Goal: Navigation & Orientation: Find specific page/section

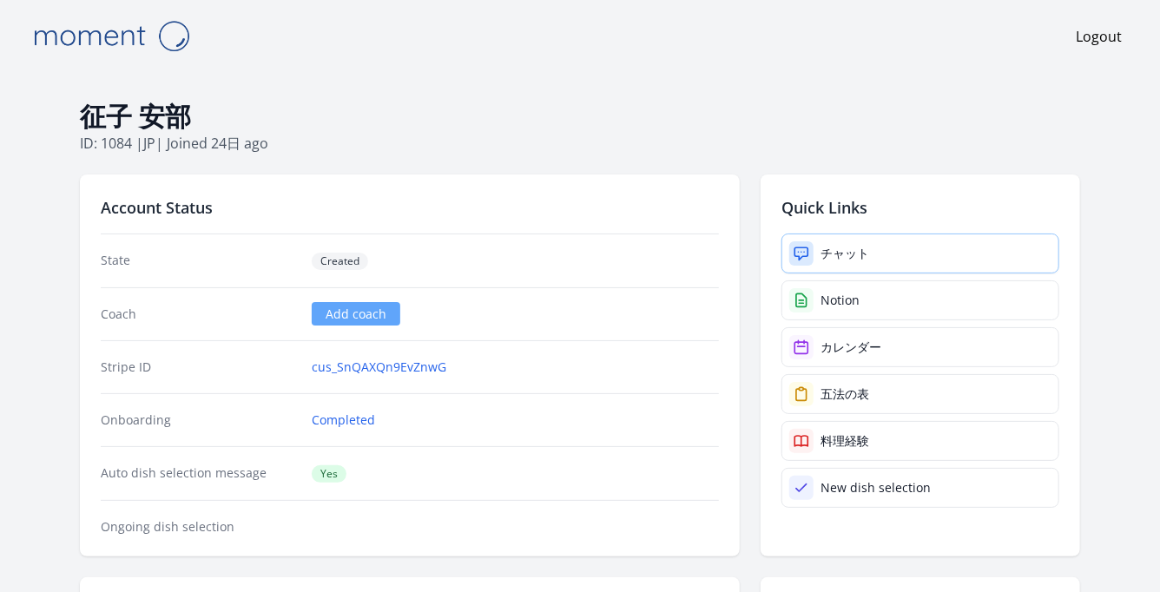
click at [878, 257] on link "チャット" at bounding box center [921, 254] width 278 height 40
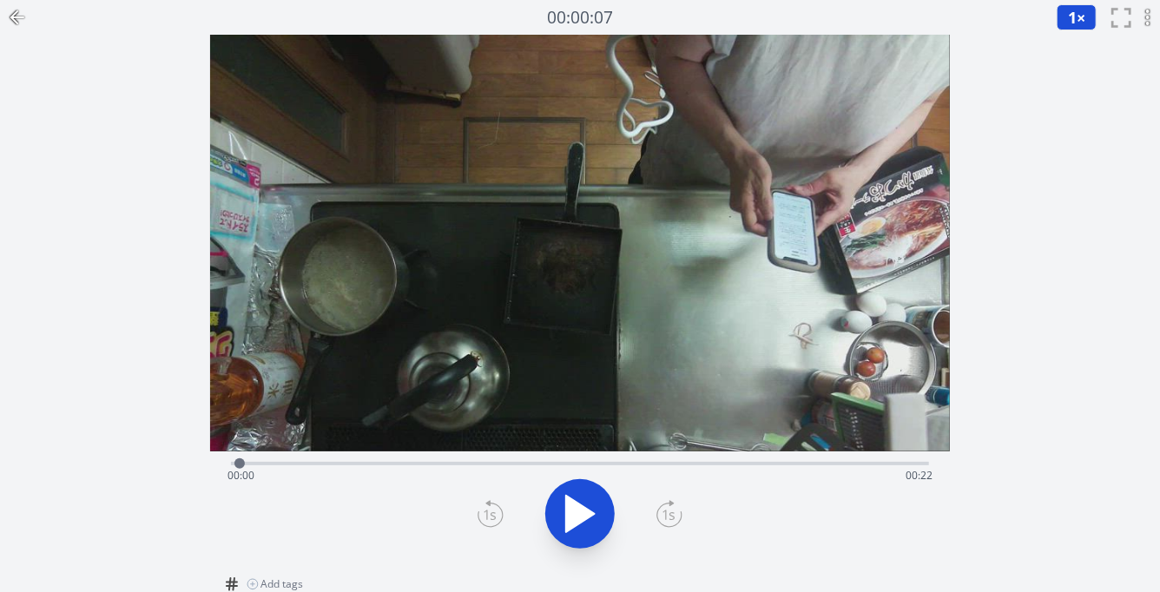
click at [232, 465] on div at bounding box center [240, 464] width 26 height 26
drag, startPoint x: 248, startPoint y: 464, endPoint x: 764, endPoint y: 482, distance: 517.1
click at [764, 466] on div "Time elapsed: 00:16 Time remaining: 00:06" at bounding box center [580, 463] width 699 height 3
click at [22, 10] on icon at bounding box center [17, 17] width 21 height 21
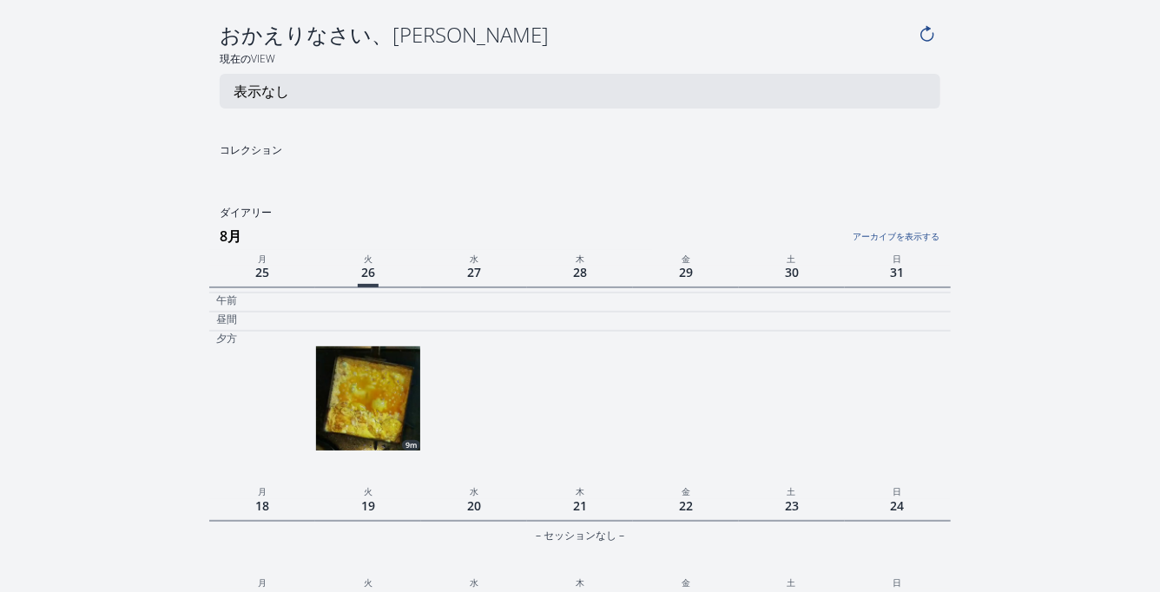
click at [925, 30] on icon at bounding box center [927, 34] width 19 height 19
click at [253, 89] on p "表示なし" at bounding box center [262, 91] width 56 height 21
click at [925, 35] on icon at bounding box center [925, 34] width 19 height 19
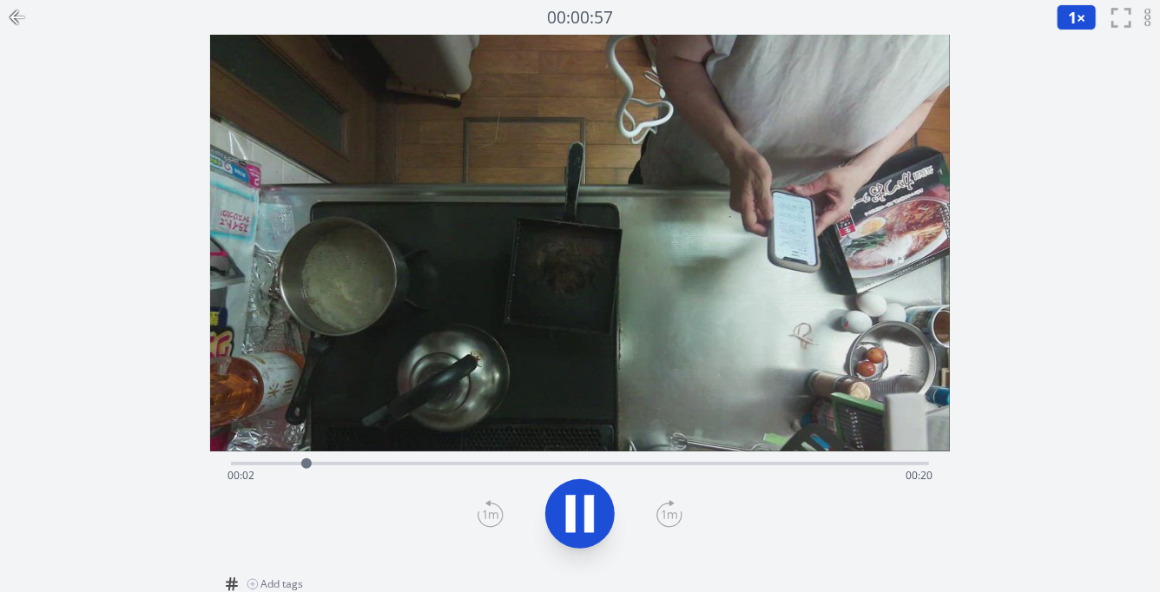
click at [579, 468] on div "Time elapsed: 00:02 Time remaining: 00:20" at bounding box center [581, 476] width 706 height 28
click at [838, 465] on div "Time elapsed: 00:21 Time remaining: 00:00" at bounding box center [581, 476] width 706 height 28
click at [817, 465] on div "Time elapsed: 00:18 Time remaining: 00:03" at bounding box center [581, 476] width 706 height 28
click at [749, 466] on div "Time elapsed: 00:17 Time remaining: 00:04" at bounding box center [581, 476] width 706 height 28
click at [785, 466] on div "Time elapsed: 00:15 Time remaining: 00:06" at bounding box center [581, 476] width 706 height 28
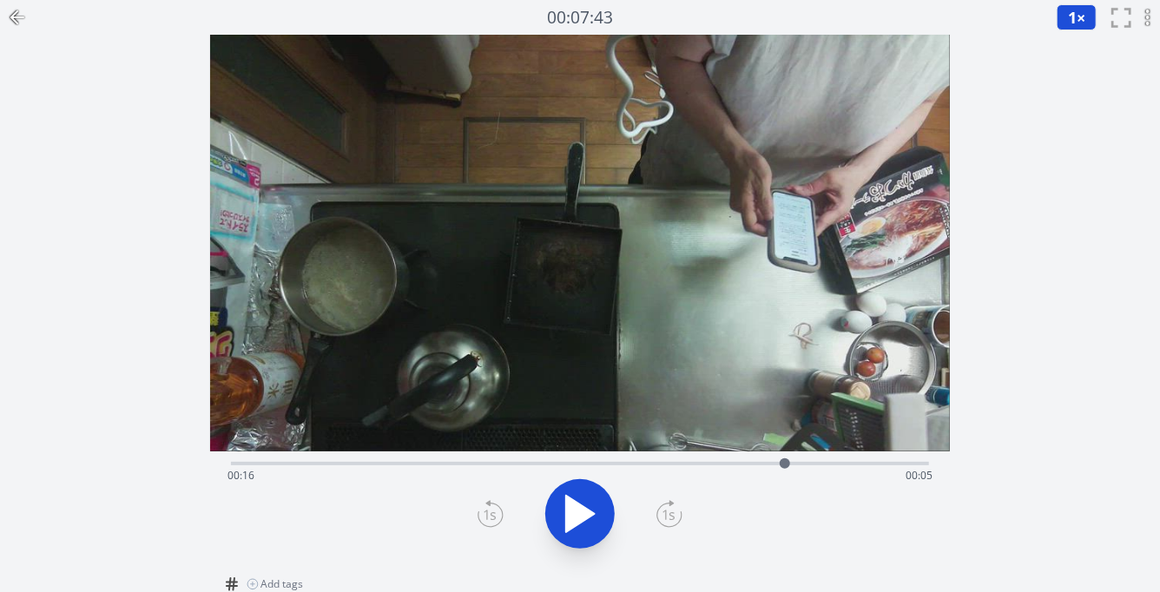
click at [828, 464] on div "Time elapsed: 00:16 Time remaining: 00:05" at bounding box center [581, 476] width 706 height 28
click at [870, 459] on div "Time elapsed: 00:18 Time remaining: 00:04" at bounding box center [580, 462] width 699 height 21
click at [900, 455] on div "Time elapsed: 00:19 Time remaining: 00:02" at bounding box center [580, 462] width 699 height 21
click at [922, 459] on div "Time elapsed: 00:20 Time remaining: 00:01" at bounding box center [580, 462] width 699 height 21
click at [849, 460] on div "Time elapsed: 00:21 Time remaining: 00:01" at bounding box center [580, 462] width 699 height 21
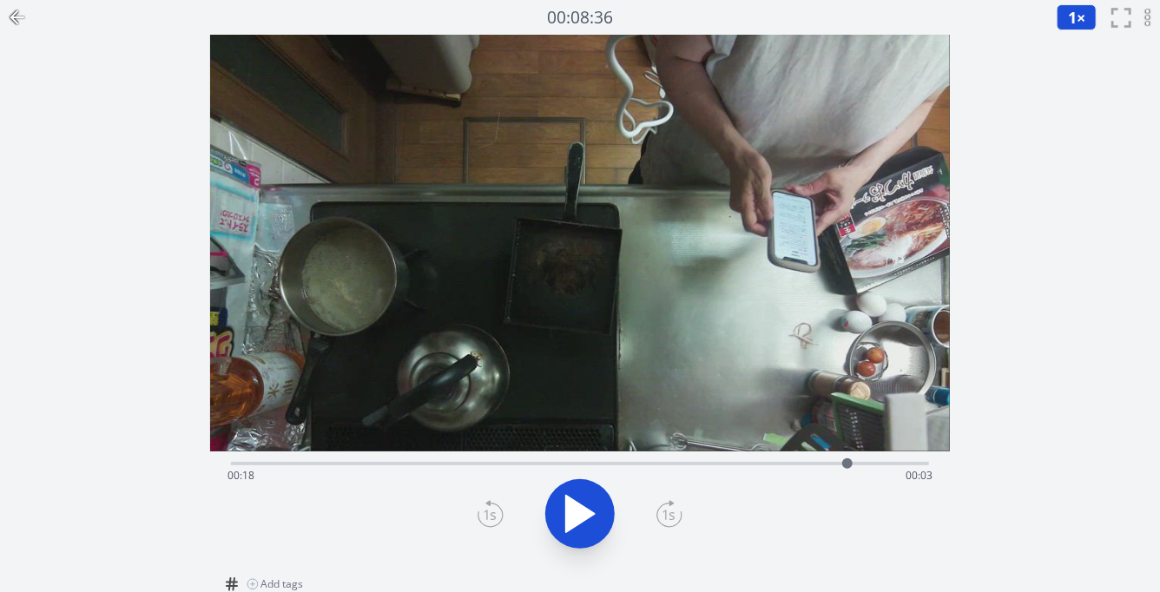
click at [803, 463] on div "Time elapsed: 00:18 Time remaining: 00:03" at bounding box center [581, 476] width 706 height 28
click at [746, 463] on div "Time elapsed: 00:17 Time remaining: 00:04" at bounding box center [581, 476] width 706 height 28
click at [693, 459] on div "Time elapsed: 00:15 Time remaining: 00:06" at bounding box center [580, 462] width 699 height 21
click at [657, 459] on div "Time elapsed: 00:14 Time remaining: 00:08" at bounding box center [580, 462] width 699 height 21
click at [612, 459] on div "Time elapsed: 00:13 Time remaining: 00:09" at bounding box center [580, 462] width 699 height 21
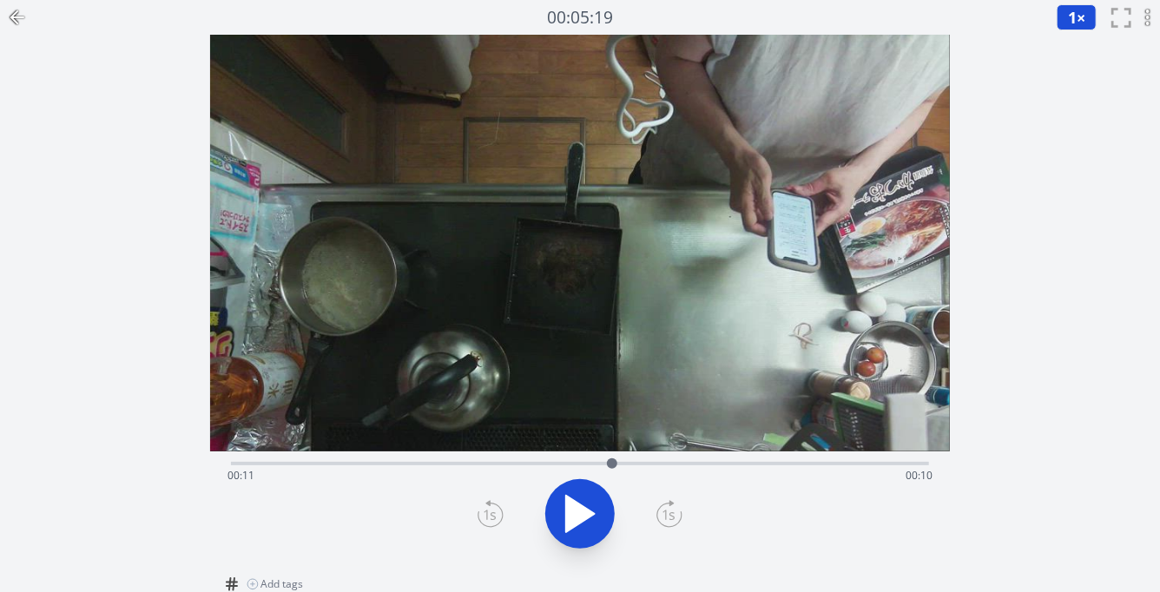
click at [677, 458] on div "Time elapsed: 00:11 Time remaining: 00:10" at bounding box center [580, 462] width 699 height 21
click at [708, 460] on div "Time elapsed: 00:13 Time remaining: 00:08" at bounding box center [580, 462] width 699 height 21
click at [738, 459] on div "Time elapsed: 00:14 Time remaining: 00:07" at bounding box center [580, 462] width 699 height 21
click at [765, 465] on div "Time elapsed: 00:15 Time remaining: 00:06" at bounding box center [581, 476] width 706 height 28
click at [790, 465] on div "Time elapsed: 00:16 Time remaining: 00:06" at bounding box center [581, 476] width 706 height 28
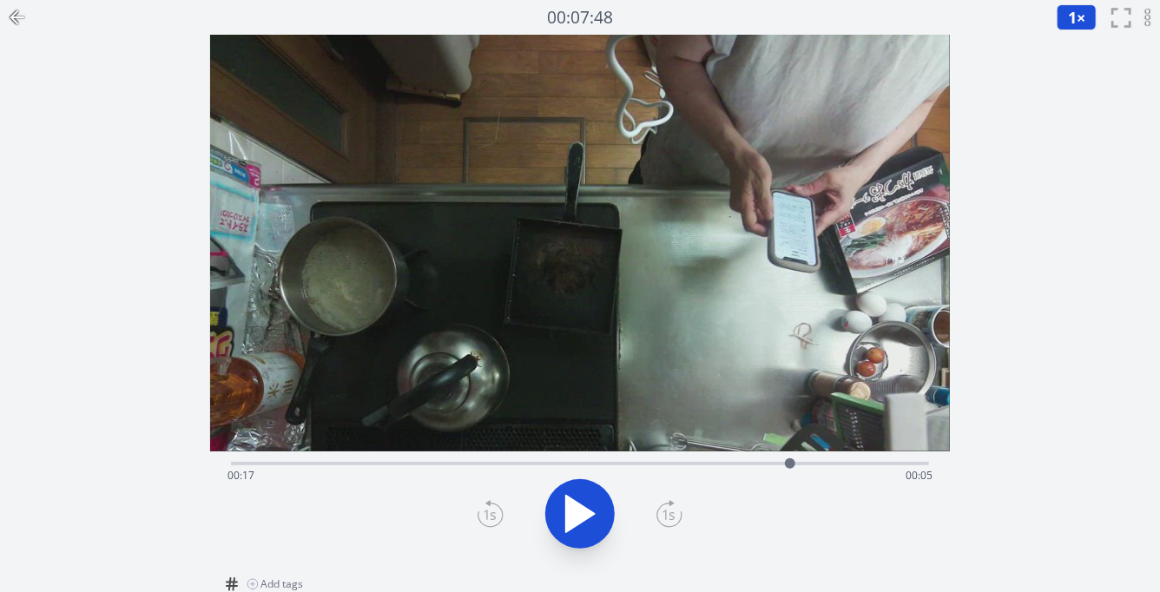
click at [813, 465] on div "Time elapsed: 00:17 Time remaining: 00:05" at bounding box center [581, 476] width 706 height 28
click at [836, 464] on div "Time elapsed: 00:17 Time remaining: 00:04" at bounding box center [581, 476] width 706 height 28
click at [856, 464] on div "Time elapsed: 00:18 Time remaining: 00:03" at bounding box center [581, 476] width 706 height 28
click at [882, 464] on div "Time elapsed: 00:19 Time remaining: 00:03" at bounding box center [581, 476] width 706 height 28
click at [903, 466] on div "Time elapsed: 00:19 Time remaining: 00:02" at bounding box center [581, 476] width 706 height 28
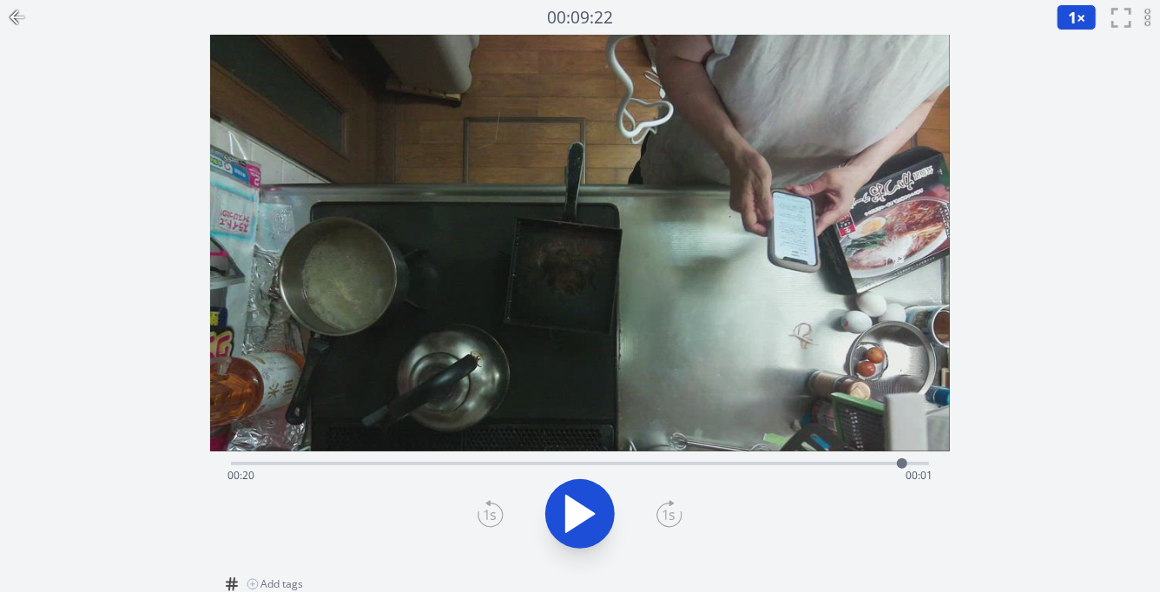
click at [450, 473] on div "Time elapsed: 00:20 Time remaining: 00:01" at bounding box center [581, 476] width 706 height 28
drag, startPoint x: 419, startPoint y: 469, endPoint x: 203, endPoint y: 422, distance: 220.4
click at [203, 422] on div "録音を消去しますか？ 一度消去したものは元に戻せません。 戻る 消去する 00:03:03 1 × 0.25× 0.5× 1× 1.5× 2× fullscr…" at bounding box center [580, 386] width 1160 height 772
click at [406, 466] on div "Time elapsed: 00:06 Time remaining: 00:15" at bounding box center [581, 476] width 706 height 28
drag, startPoint x: 405, startPoint y: 466, endPoint x: 676, endPoint y: 443, distance: 271.9
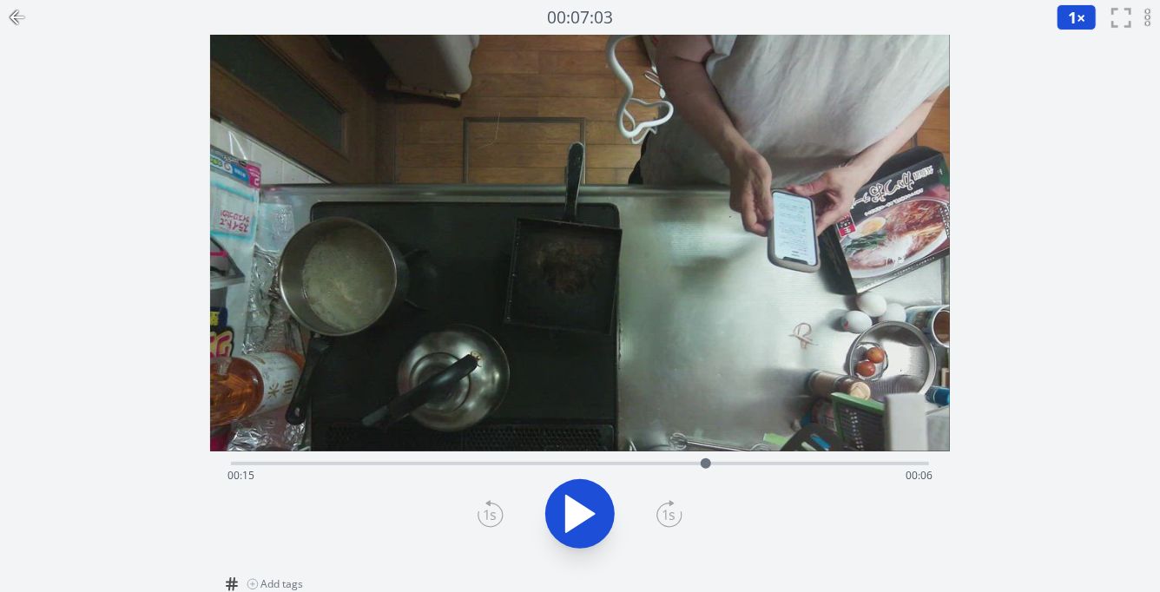
click at [676, 443] on div "Time elapsed: 00:15 Time remaining: 00:06 View your cooking diary" at bounding box center [580, 301] width 741 height 532
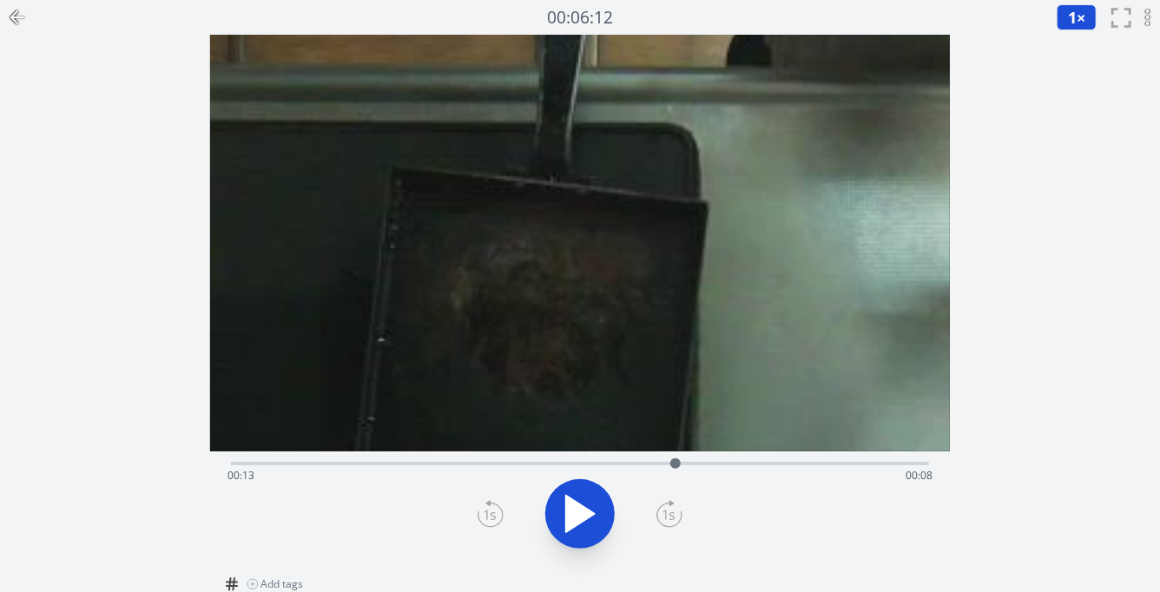
click at [16, 15] on icon at bounding box center [17, 17] width 21 height 21
click at [21, 18] on icon at bounding box center [17, 17] width 21 height 21
click at [28, 15] on div at bounding box center [17, 17] width 35 height 35
